Goal: Book appointment/travel/reservation

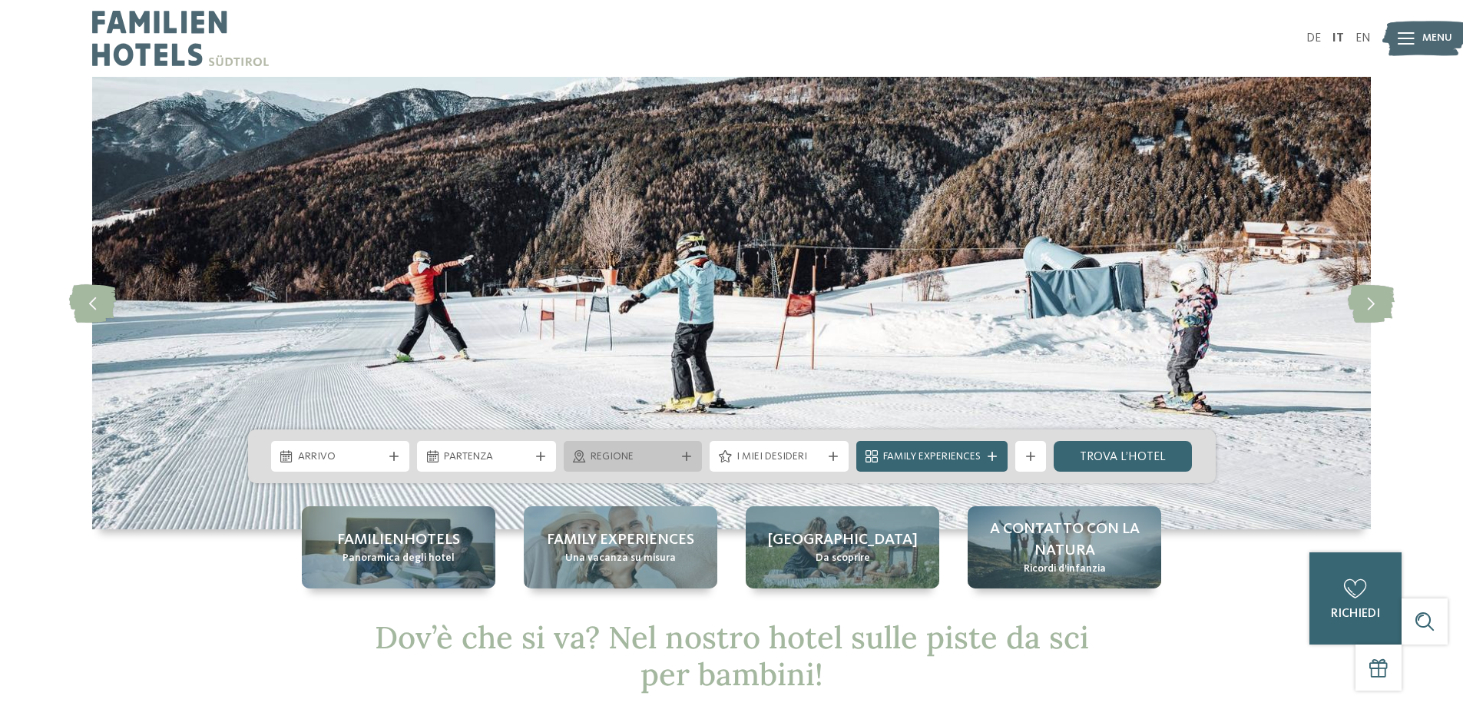
click at [593, 454] on span "Regione" at bounding box center [633, 456] width 85 height 15
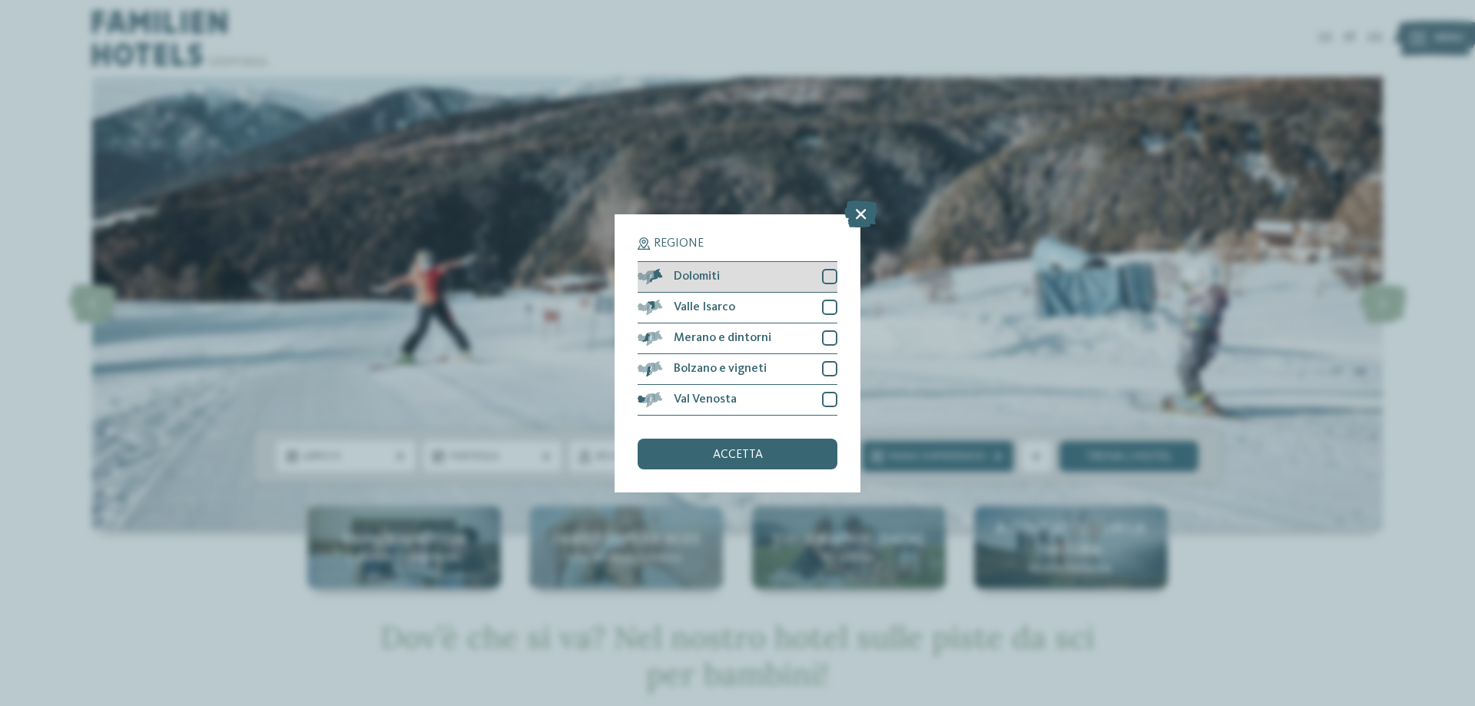
click at [747, 273] on div "Dolomiti" at bounding box center [737, 277] width 200 height 31
click at [734, 449] on span "accetta" at bounding box center [738, 454] width 50 height 12
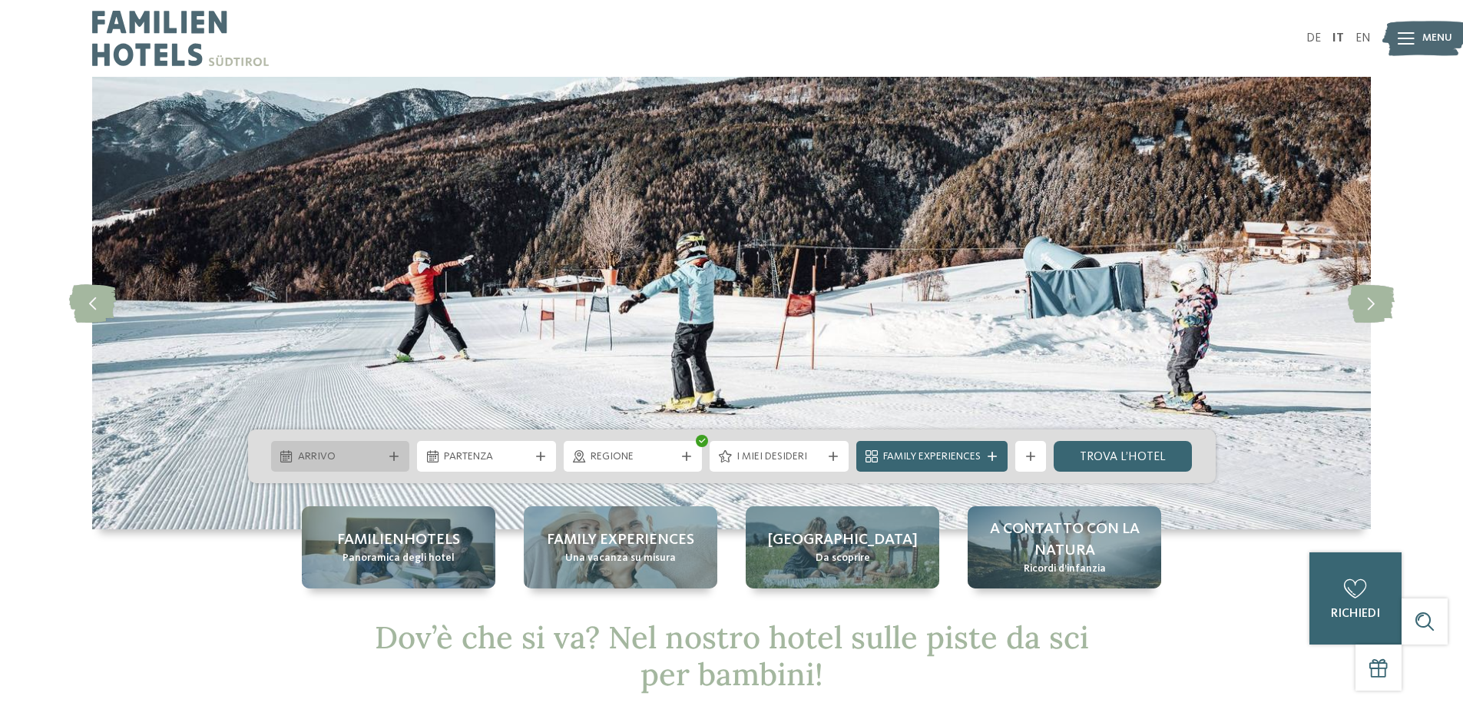
click at [399, 462] on div "Arrivo" at bounding box center [340, 456] width 139 height 31
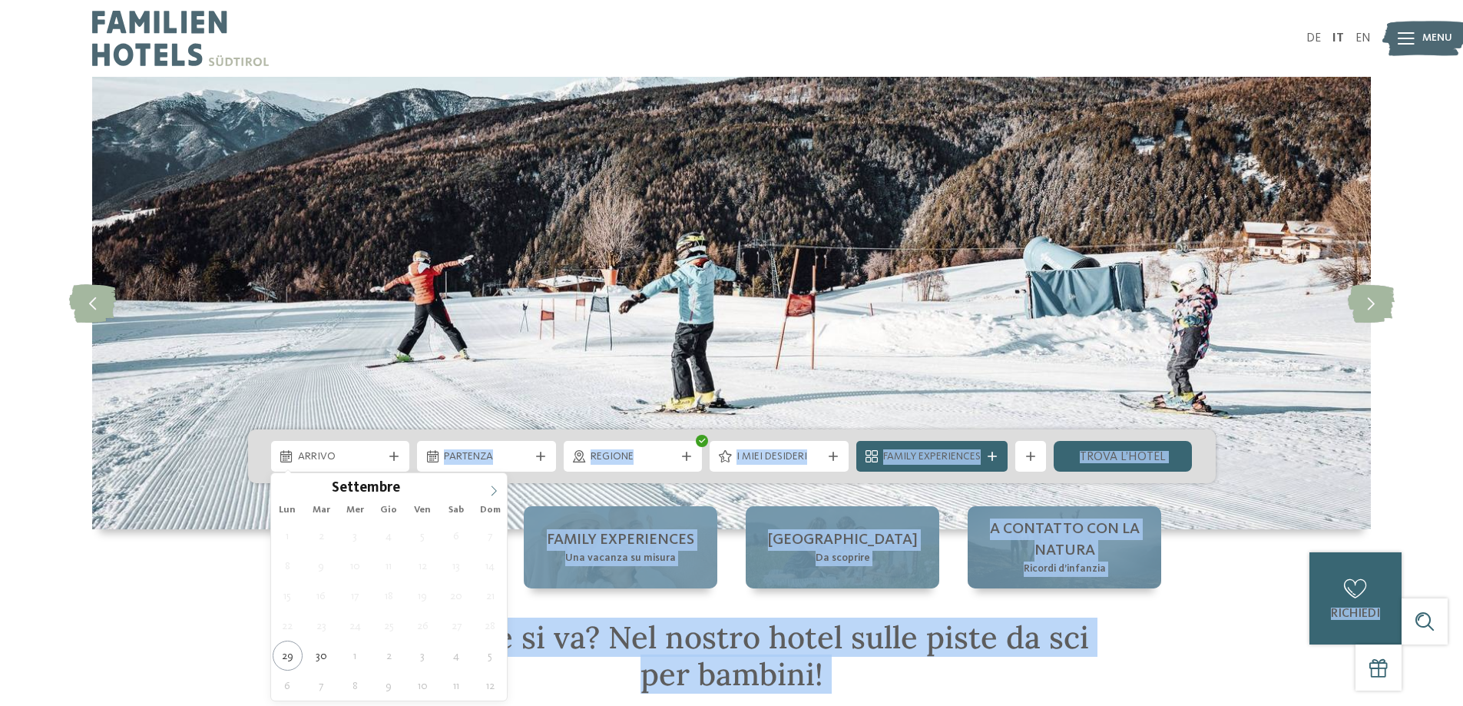
click at [490, 489] on icon at bounding box center [493, 490] width 11 height 11
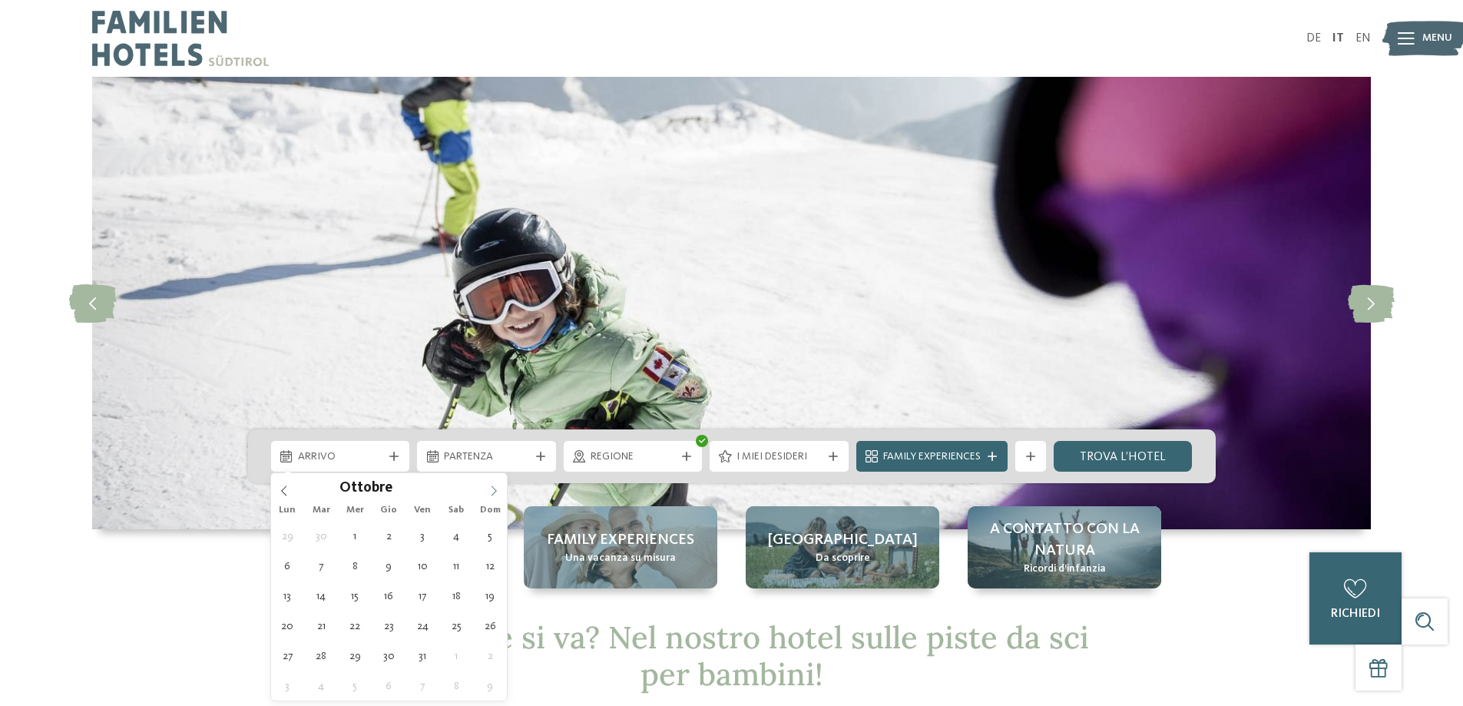
click at [489, 488] on icon at bounding box center [493, 490] width 11 height 11
type div "[DATE]"
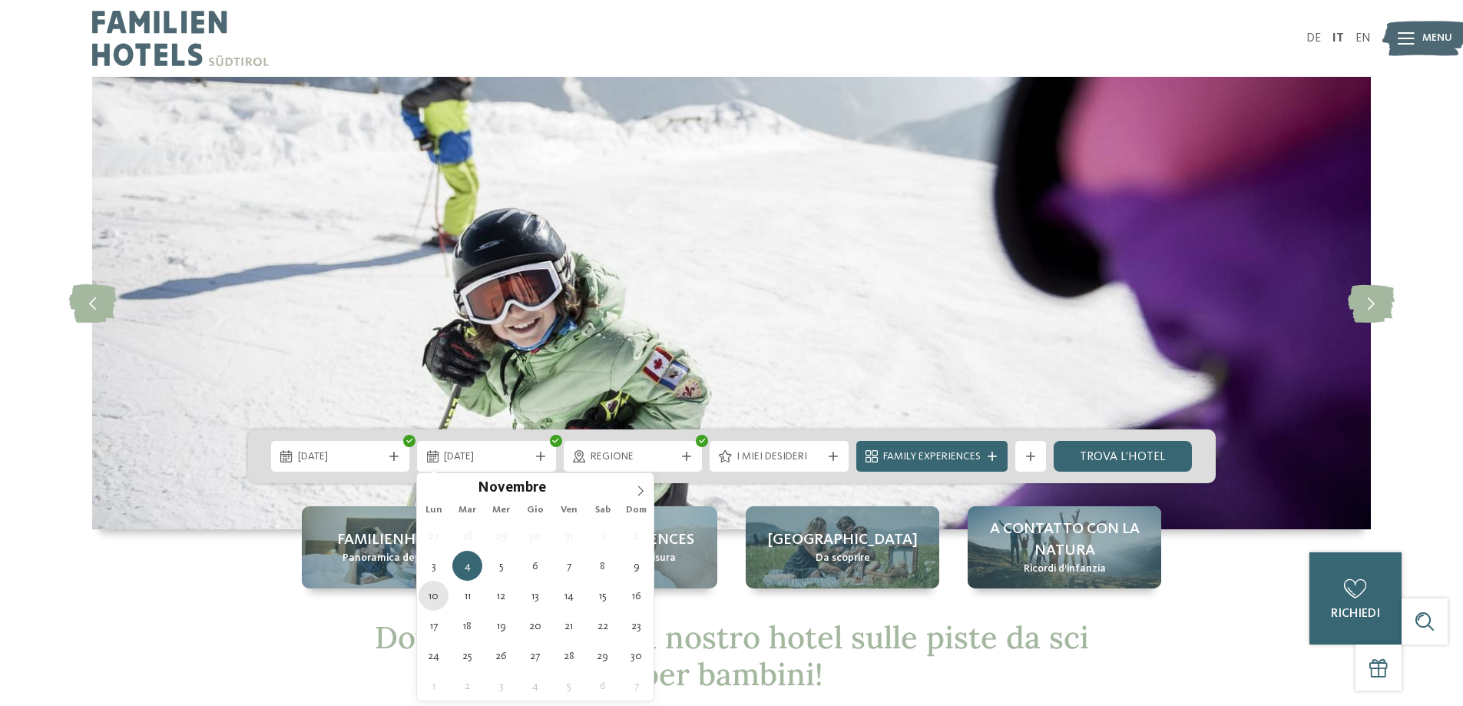
type div "[DATE]"
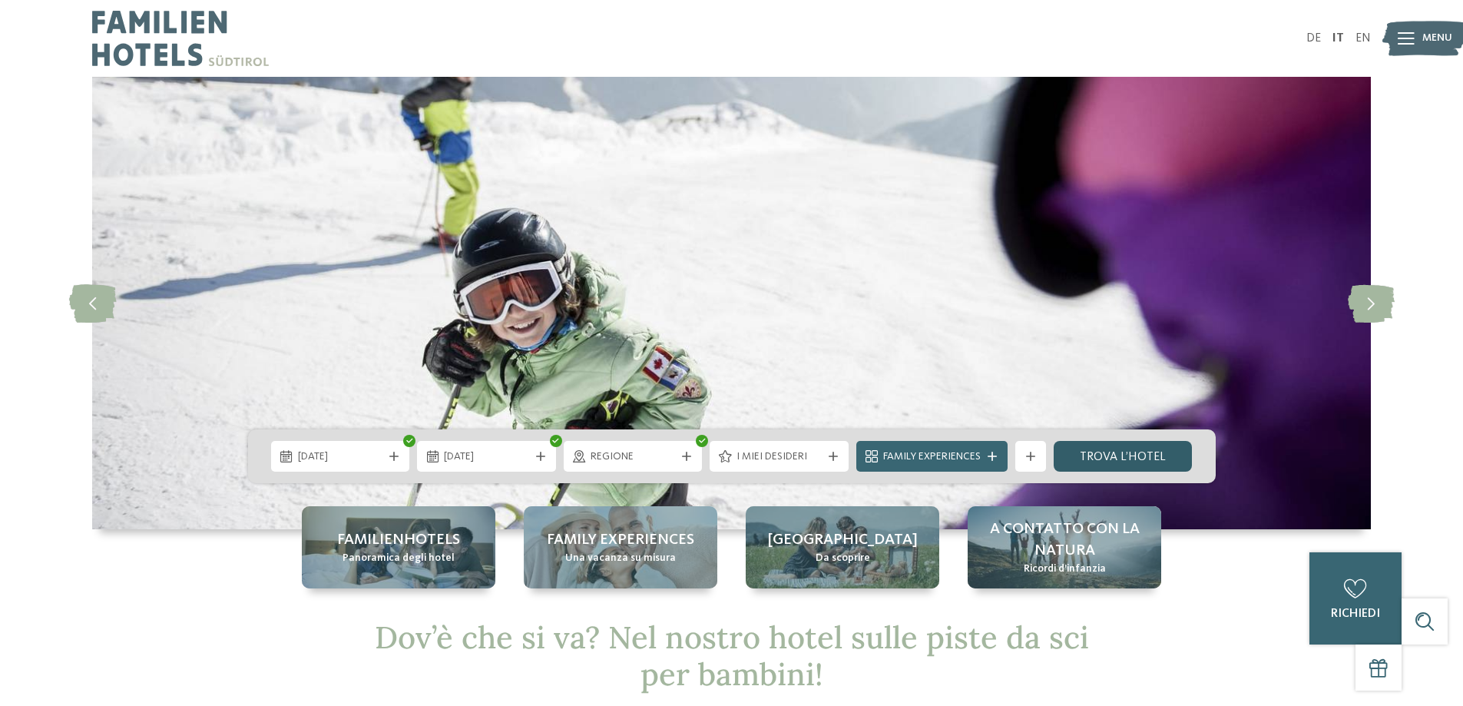
click at [1107, 460] on link "trova l’hotel" at bounding box center [1123, 456] width 139 height 31
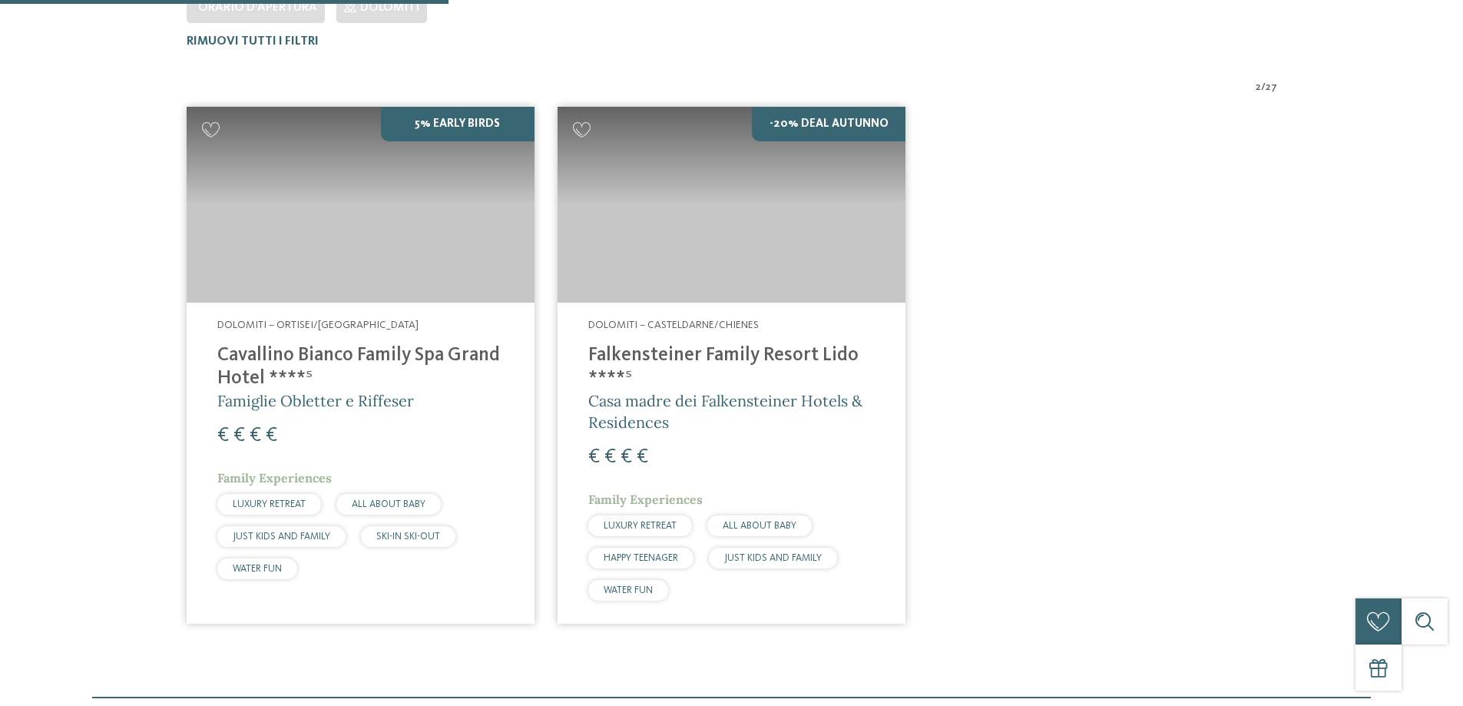
scroll to position [504, 0]
